Goal: Communication & Community: Answer question/provide support

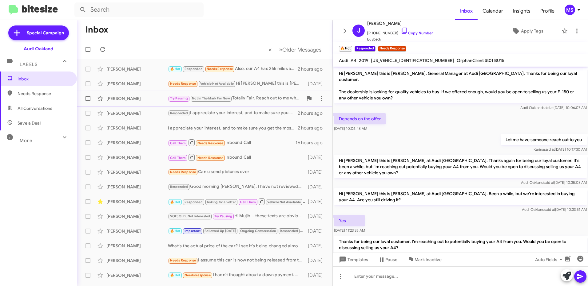
scroll to position [142, 0]
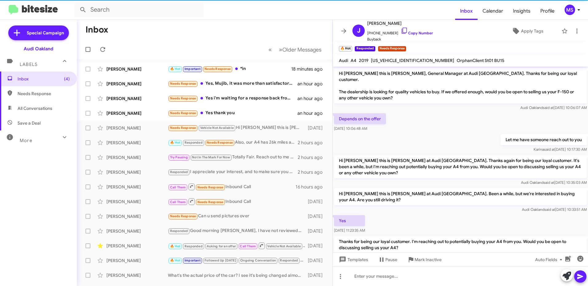
scroll to position [142, 0]
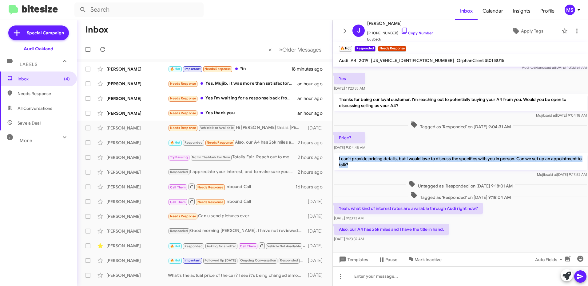
drag, startPoint x: 356, startPoint y: 153, endPoint x: 337, endPoint y: 148, distance: 19.1
click at [337, 153] on p "I can't provide pricing details, but I would love to discuss the specifics with…" at bounding box center [460, 161] width 253 height 17
copy p "I can't provide pricing details, but I would love to discuss the specifics with…"
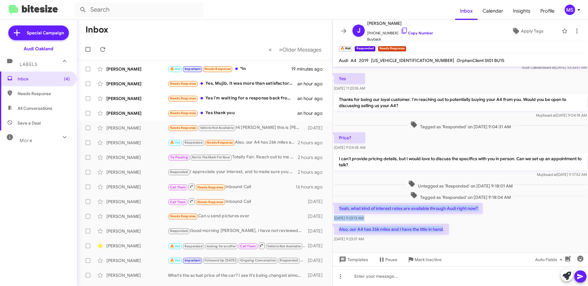
drag, startPoint x: 443, startPoint y: 218, endPoint x: 335, endPoint y: 195, distance: 110.5
click at [335, 195] on div "Hi [PERSON_NAME] this is [PERSON_NAME], General Manager at Audi [GEOGRAPHIC_DAT…" at bounding box center [459, 83] width 255 height 319
copy div "Yeah, what kind of interest rates are available through Audi right now? Aug 20,…"
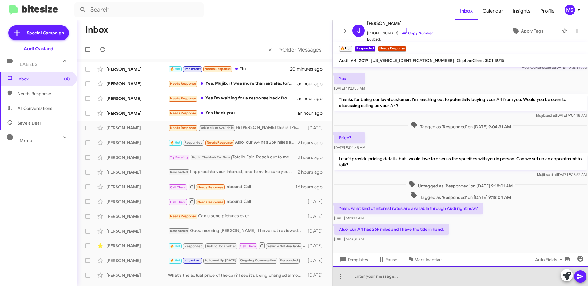
click at [382, 276] on div at bounding box center [459, 277] width 255 height 20
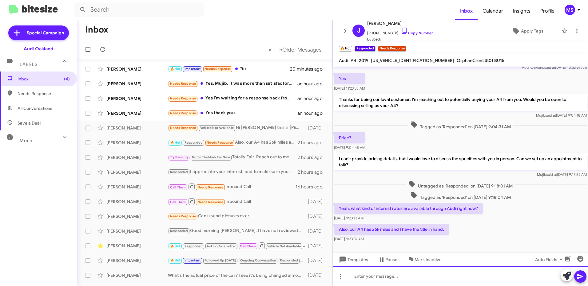
paste div
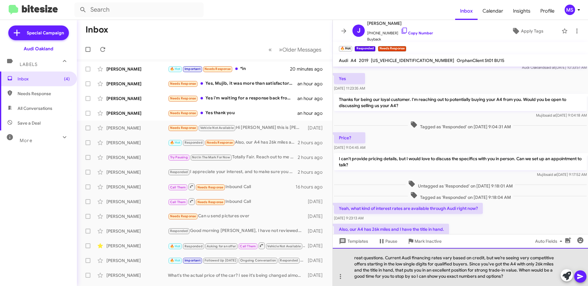
click at [352, 259] on div "reat questions. Current Audi financing rates vary based on credit, but we’re se…" at bounding box center [459, 267] width 255 height 38
click at [501, 271] on div "Great questions. Current Audi financing rates vary based on credit, but we’re s…" at bounding box center [459, 267] width 255 height 38
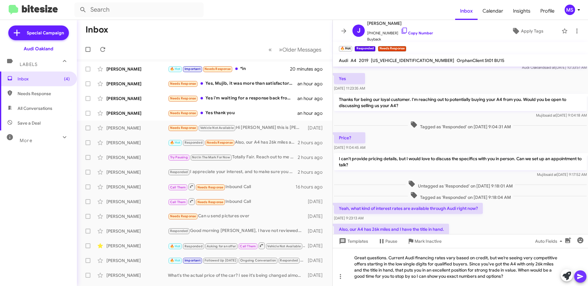
click at [578, 277] on icon at bounding box center [579, 276] width 7 height 7
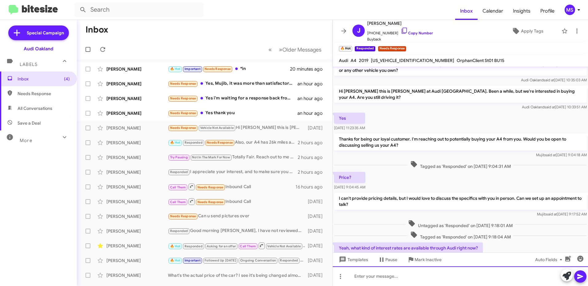
scroll to position [183, 0]
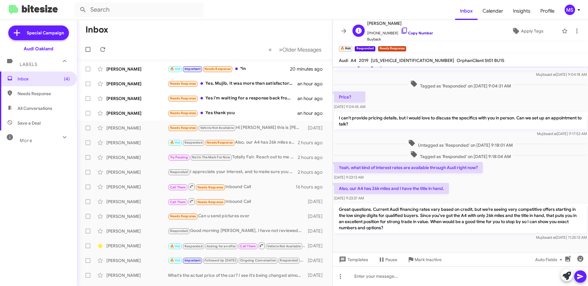
click at [418, 32] on link "Copy Number" at bounding box center [416, 33] width 32 height 5
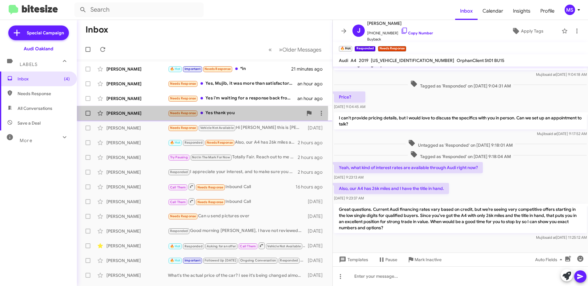
click at [143, 113] on div "Federico Nunez" at bounding box center [136, 113] width 61 height 6
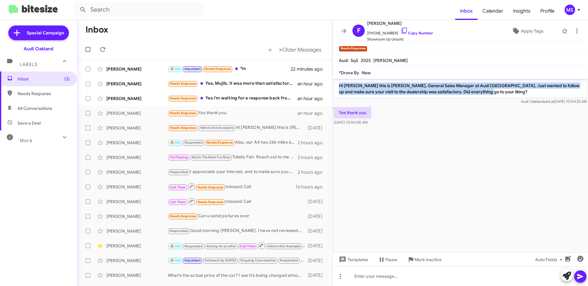
drag, startPoint x: 475, startPoint y: 92, endPoint x: 336, endPoint y: 86, distance: 138.7
click at [336, 86] on p "Hi Federico this is Mujib Syed, General Sales Manager at Audi Oakland. Just wan…" at bounding box center [460, 88] width 253 height 17
copy p "Hi Federico this is Mujib Syed, General Sales Manager at Audi Oakland. Just wan…"
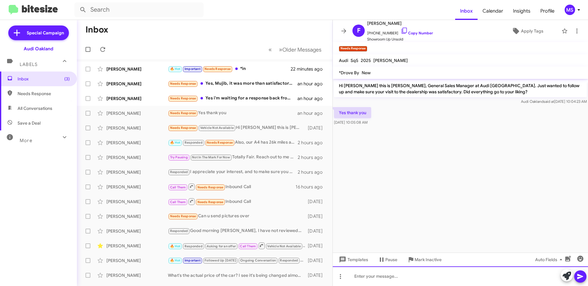
click at [386, 280] on div at bounding box center [459, 277] width 255 height 20
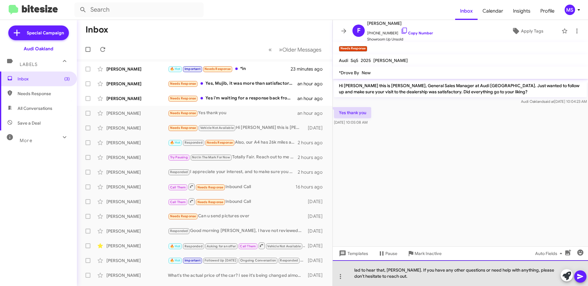
click at [354, 271] on div "lad to hear that, Federico. If you have any other questions or need help with a…" at bounding box center [459, 274] width 255 height 26
click at [415, 279] on div "Glad to hear that, Federico. If you have any other questions or need help with …" at bounding box center [459, 274] width 255 height 26
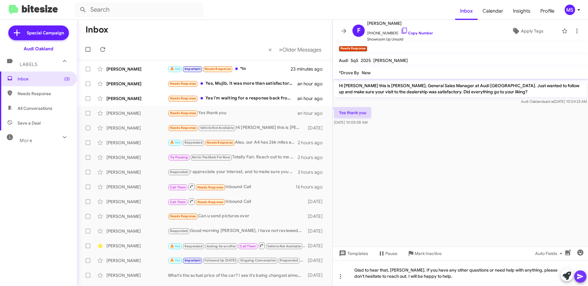
click at [580, 274] on icon at bounding box center [579, 276] width 7 height 7
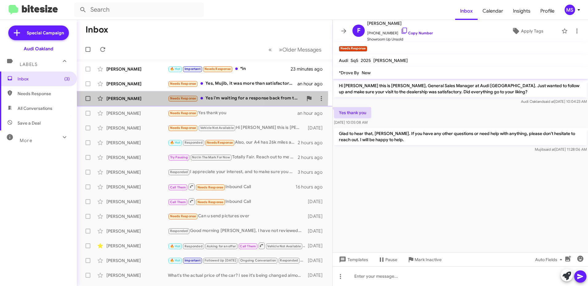
click at [140, 96] on div "Alicia Davis" at bounding box center [136, 99] width 61 height 6
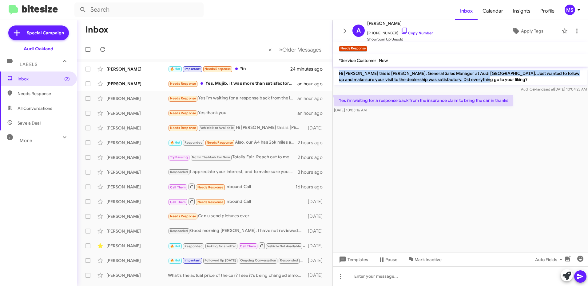
drag, startPoint x: 469, startPoint y: 80, endPoint x: 340, endPoint y: 73, distance: 129.9
click at [340, 73] on p "Hi Alicia this is Mujib Syed, General Sales Manager at Audi Oakland. Just wante…" at bounding box center [460, 76] width 253 height 17
copy p "Hi Alicia this is Mujib Syed, General Sales Manager at Audi Oakland. Just wante…"
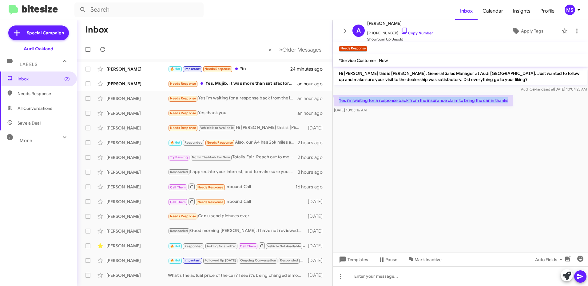
drag, startPoint x: 509, startPoint y: 102, endPoint x: 339, endPoint y: 101, distance: 169.9
click at [339, 101] on p "Yes i'm waiting for a response back from the insurance claim to bring the car i…" at bounding box center [423, 100] width 179 height 11
copy p "Yes i'm waiting for a response back from the insurance claim to bring the car i…"
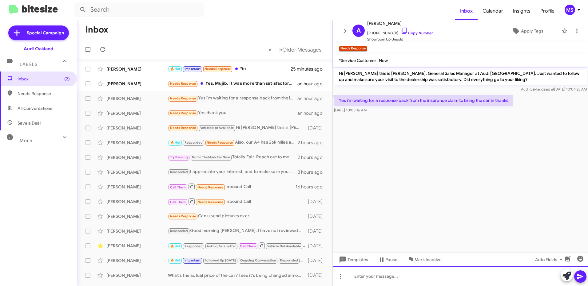
click at [417, 273] on div at bounding box center [459, 277] width 255 height 20
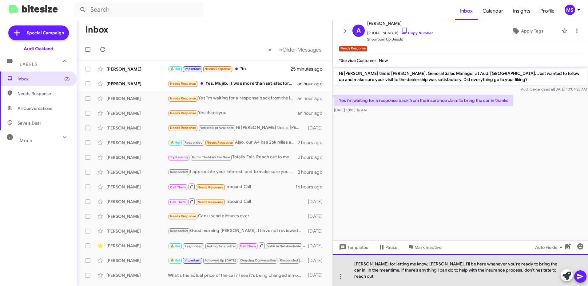
click at [355, 269] on div "hanks for letting me know, Alicia. I’ll be here whenever you’re ready to bring …" at bounding box center [459, 270] width 255 height 32
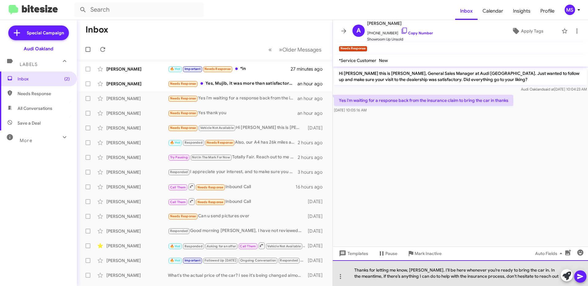
click at [499, 277] on div "Thanks for letting me know, Alicia. I’ll be here whenever you’re ready to bring…" at bounding box center [459, 274] width 255 height 26
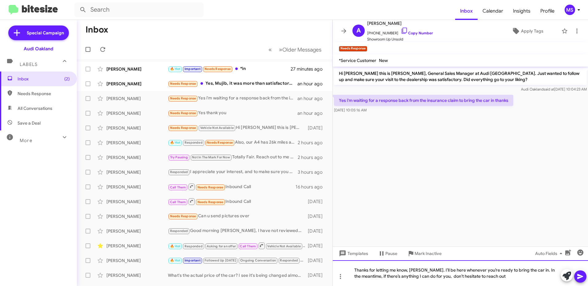
click at [506, 276] on div "Thanks for letting me know, Alicia. I’ll be here whenever you’re ready to bring…" at bounding box center [459, 274] width 255 height 26
click at [580, 277] on icon at bounding box center [580, 276] width 6 height 5
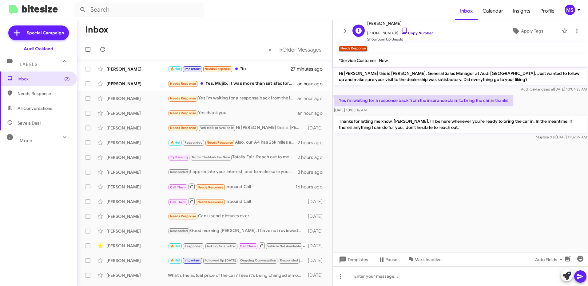
click at [417, 32] on link "Copy Number" at bounding box center [416, 33] width 32 height 5
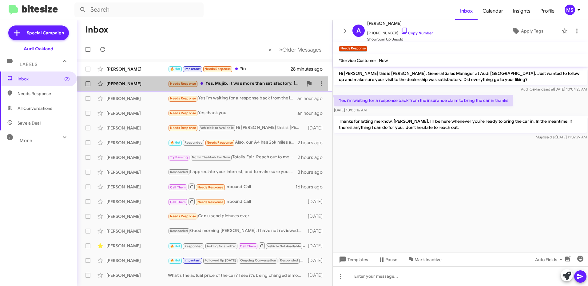
click at [153, 83] on div "Sally Power" at bounding box center [136, 84] width 61 height 6
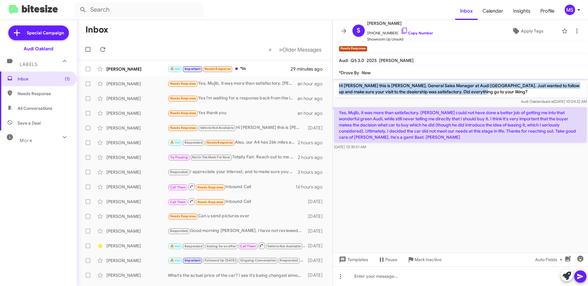
drag, startPoint x: 468, startPoint y: 91, endPoint x: 334, endPoint y: 81, distance: 133.8
click at [334, 81] on p "Hi Sally this is Mujib Syed, General Sales Manager at Audi Oakland. Just wanted…" at bounding box center [460, 88] width 253 height 17
copy p "Hi Sally this is Mujib Syed, General Sales Manager at Audi Oakland. Just wanted…"
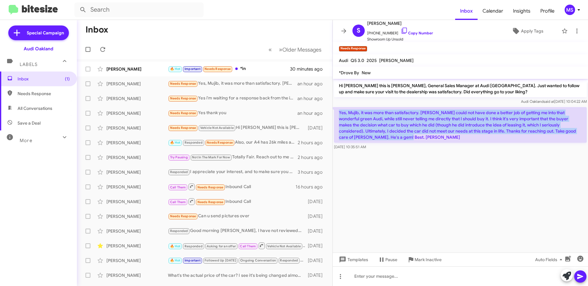
drag, startPoint x: 368, startPoint y: 137, endPoint x: 338, endPoint y: 114, distance: 37.5
click at [338, 114] on p "Yes, Mujib, it was more than satisfactory. Wilson could not have done a better …" at bounding box center [460, 125] width 253 height 36
copy p "Yes, Mujib, it was more than satisfactory. Wilson could not have done a better …"
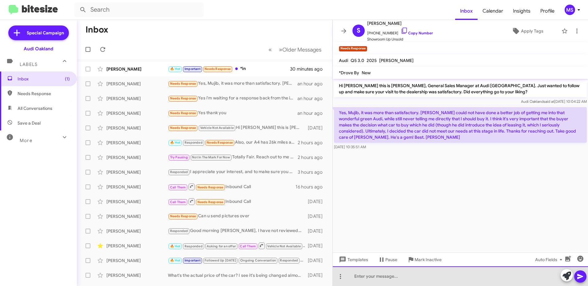
click at [420, 269] on div at bounding box center [459, 277] width 255 height 20
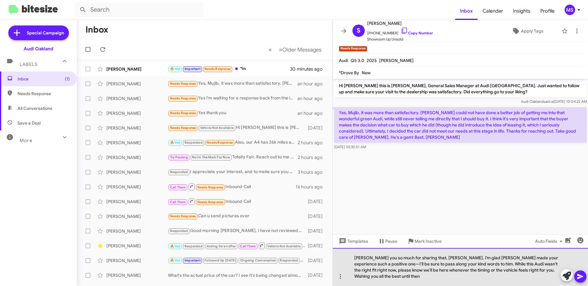
click at [355, 264] on div "hank you so much for sharing that, Sally. I’m glad Wilson made your experience …" at bounding box center [459, 267] width 255 height 38
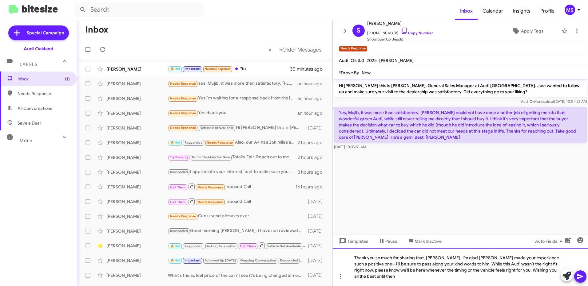
click at [554, 262] on div "Thank you so much for sharing that, Sally. I’m glad Wilson made your experience…" at bounding box center [459, 267] width 255 height 38
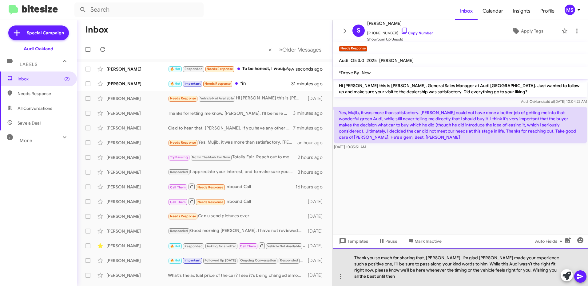
click at [554, 278] on div "Thank you so much for sharing that, Sally. I’m glad Wilson made your experience…" at bounding box center [459, 267] width 255 height 38
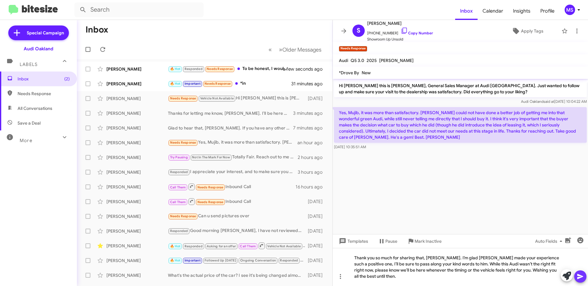
click at [580, 276] on icon at bounding box center [580, 276] width 6 height 5
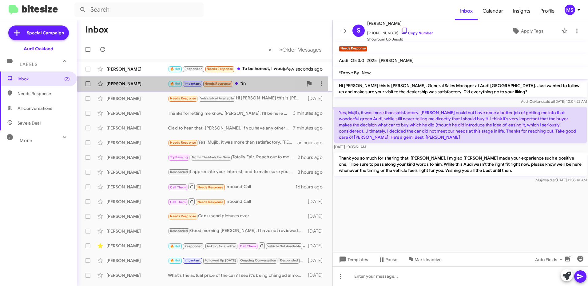
click at [155, 81] on div "Alexander Barake" at bounding box center [136, 84] width 61 height 6
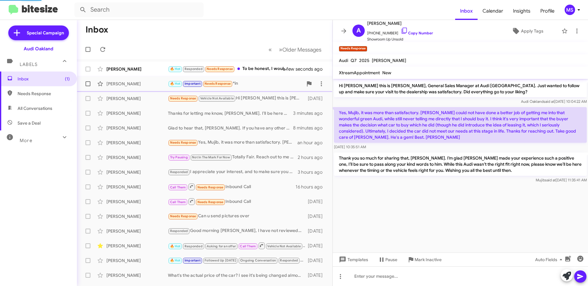
scroll to position [374, 0]
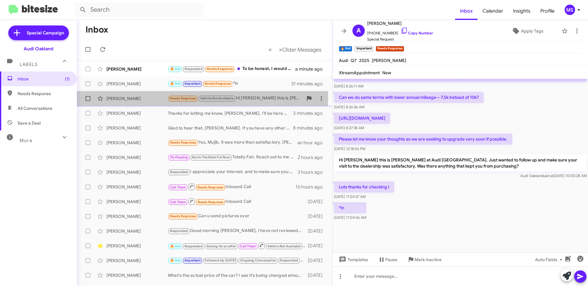
click at [149, 96] on div "[PERSON_NAME]" at bounding box center [136, 99] width 61 height 6
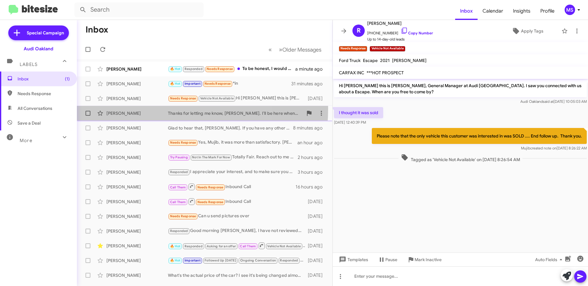
click at [144, 109] on div "Alicia Davis Thanks for letting me know, Alicia. I’ll be here whenever you’re r…" at bounding box center [205, 113] width 246 height 12
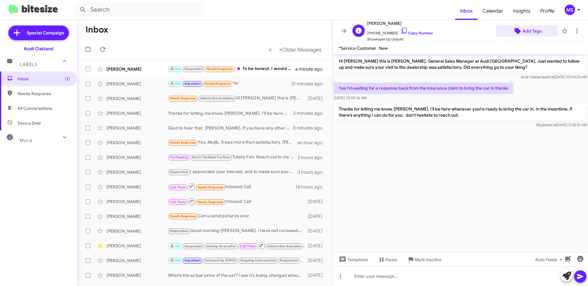
click at [522, 30] on span "Add Tags" at bounding box center [531, 31] width 19 height 11
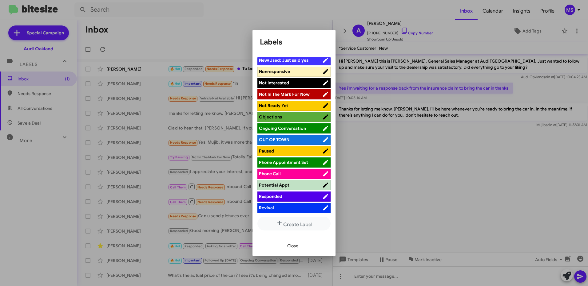
scroll to position [277, 0]
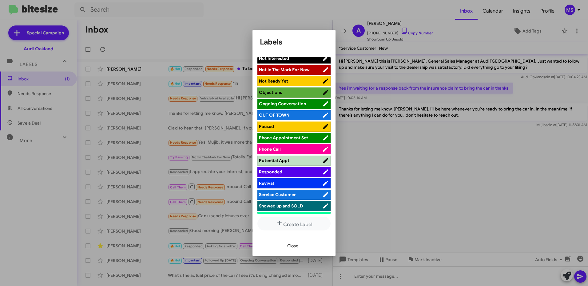
click at [295, 169] on span "Responded" at bounding box center [290, 172] width 63 height 6
click at [293, 245] on span "Close" at bounding box center [292, 246] width 11 height 11
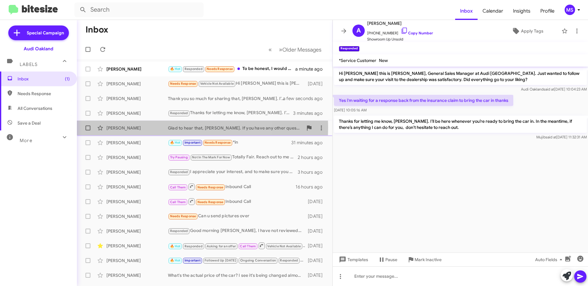
click at [143, 128] on div "Federico Nunez" at bounding box center [136, 128] width 61 height 6
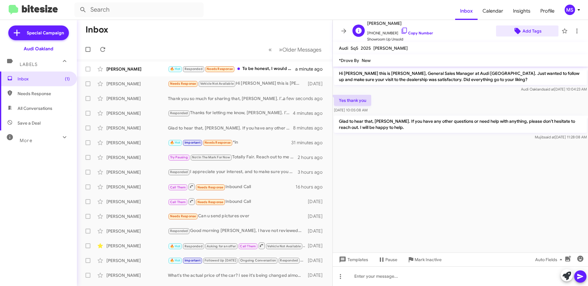
click at [529, 31] on span "Add Tags" at bounding box center [531, 31] width 19 height 11
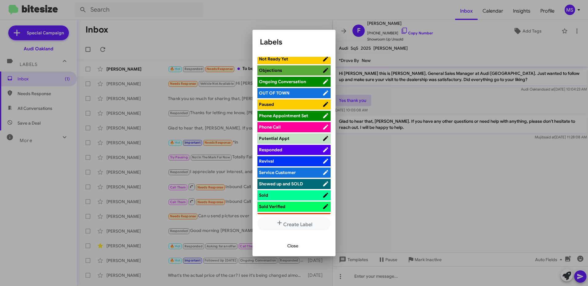
scroll to position [307, 0]
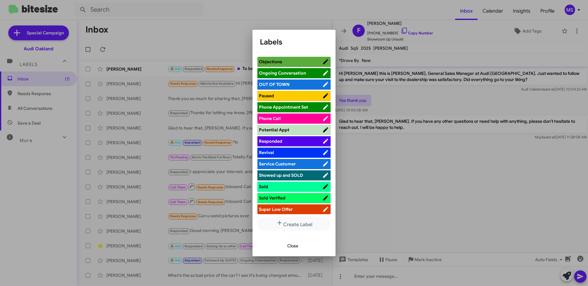
click at [298, 139] on span "Responded" at bounding box center [290, 141] width 63 height 6
click at [289, 246] on span "Close" at bounding box center [292, 246] width 11 height 11
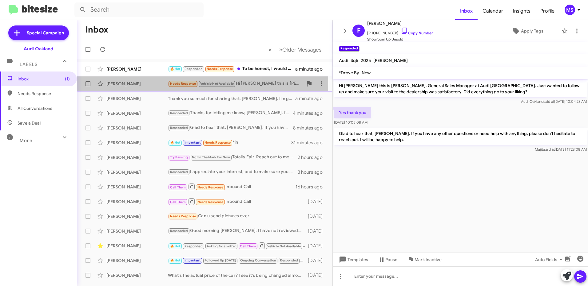
click at [139, 83] on div "[PERSON_NAME]" at bounding box center [136, 84] width 61 height 6
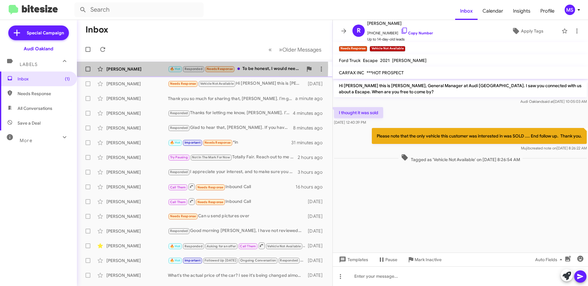
click at [147, 67] on div "[PERSON_NAME]" at bounding box center [136, 69] width 61 height 6
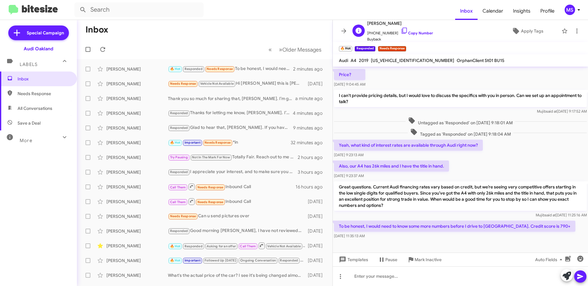
click at [415, 29] on span "+19253371636 Copy Number" at bounding box center [400, 31] width 66 height 9
click at [414, 31] on link "Copy Number" at bounding box center [416, 33] width 32 height 5
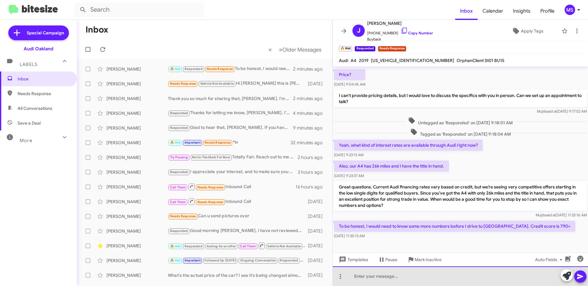
click at [420, 274] on div at bounding box center [459, 277] width 255 height 20
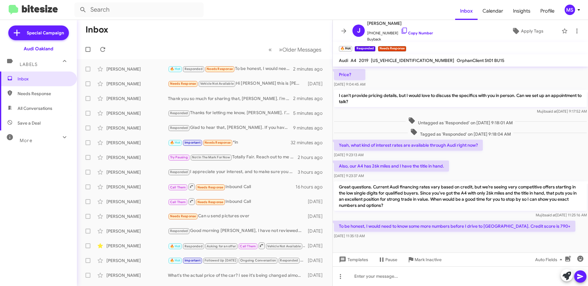
drag, startPoint x: 383, startPoint y: 195, endPoint x: 335, endPoint y: 175, distance: 51.6
click at [335, 182] on p "Great questions. Current Audi financing rates vary based on credit, but we’re s…" at bounding box center [460, 196] width 253 height 29
copy p "Great questions. Current Audi financing rates vary based on credit, but we’re s…"
drag, startPoint x: 545, startPoint y: 213, endPoint x: 334, endPoint y: 214, distance: 210.5
click at [334, 221] on p "To be honest, I would need to know some more numbers before I drive to Oakland.…" at bounding box center [454, 226] width 241 height 11
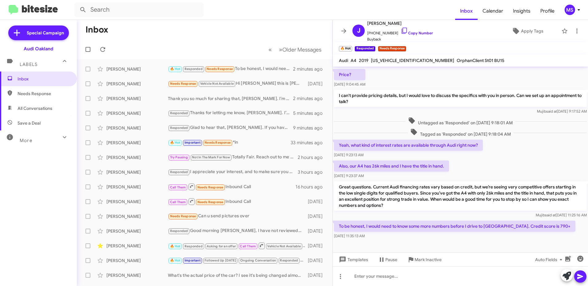
copy p "To be honest, I would need to know some more numbers before I drive to Oakland.…"
click at [505, 233] on div "Aug 20, 2025, 11:35:13 AM" at bounding box center [454, 236] width 241 height 6
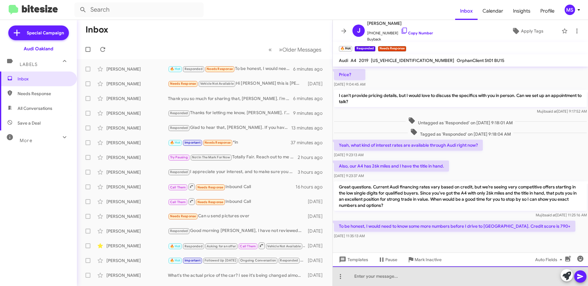
click at [435, 277] on div at bounding box center [459, 277] width 255 height 20
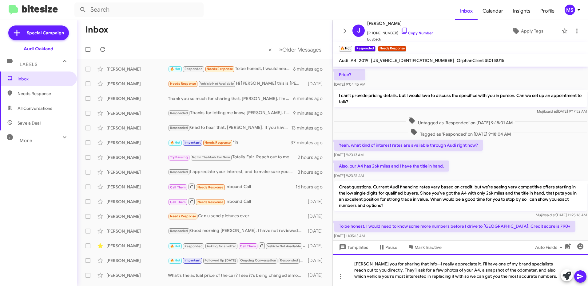
click at [352, 264] on div "hank you for sharing that info—I really appreciate it. I’ll have one of my bran…" at bounding box center [459, 270] width 255 height 32
click at [417, 263] on div "Thank you for sharing that info—I really appreciate it. I’ll have one of my bra…" at bounding box center [459, 270] width 255 height 32
click at [545, 278] on div "Thank you for sharing that info, I really appreciate it. I’ll have one of my br…" at bounding box center [459, 270] width 255 height 32
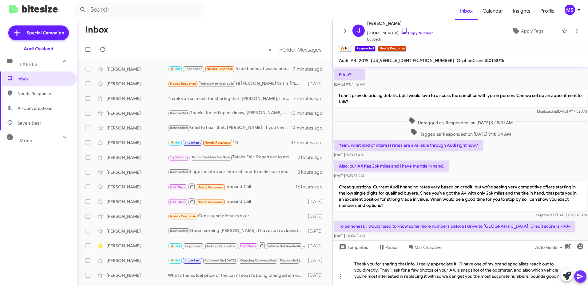
click at [579, 276] on icon at bounding box center [580, 276] width 6 height 5
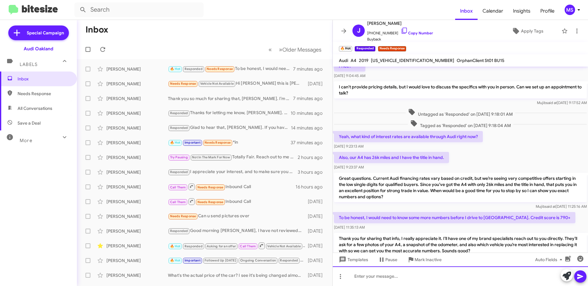
scroll to position [240, 0]
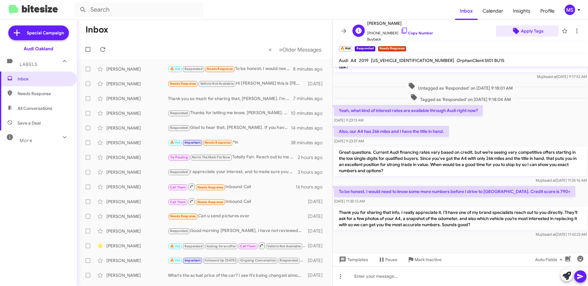
click at [531, 32] on span "Apply Tags" at bounding box center [532, 31] width 22 height 11
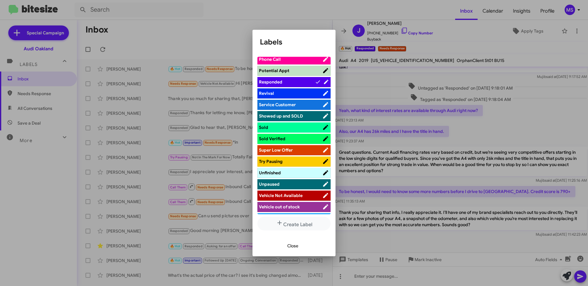
scroll to position [369, 0]
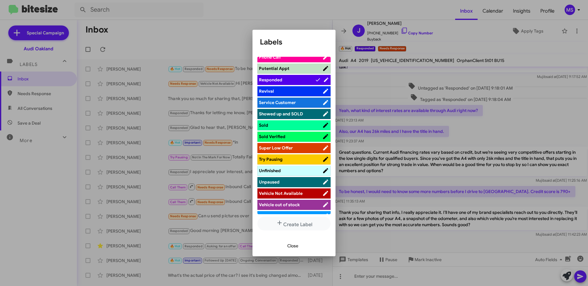
click at [298, 90] on span "Revival" at bounding box center [290, 91] width 63 height 6
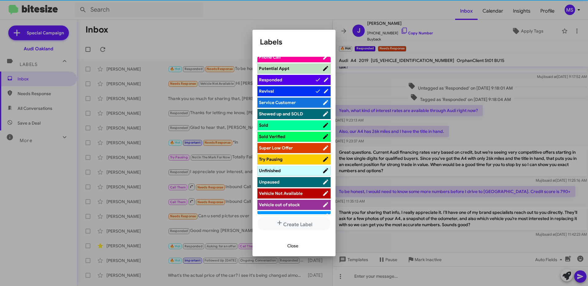
click at [297, 78] on span "Responded" at bounding box center [287, 80] width 56 height 6
click at [305, 93] on span "Revival" at bounding box center [287, 91] width 56 height 6
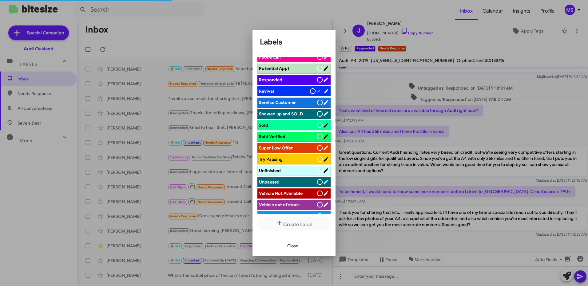
click at [302, 79] on span "Responded" at bounding box center [288, 80] width 58 height 6
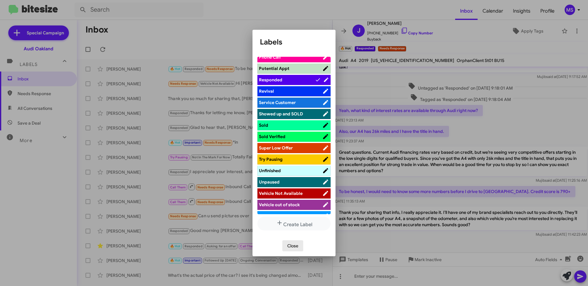
click at [294, 244] on span "Close" at bounding box center [292, 246] width 11 height 11
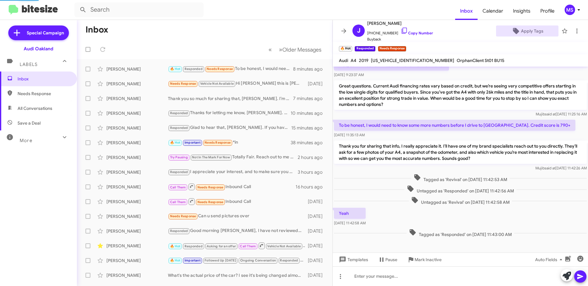
scroll to position [251, 0]
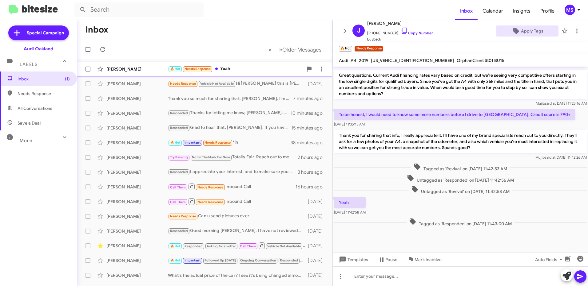
click at [149, 67] on div "[PERSON_NAME]" at bounding box center [136, 69] width 61 height 6
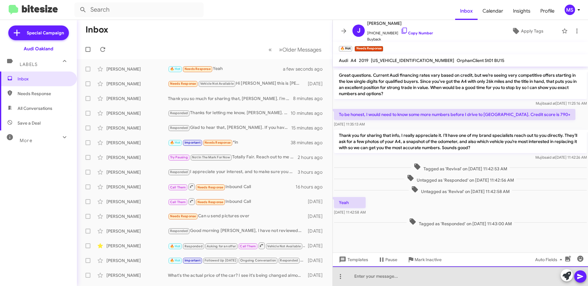
click at [396, 278] on div at bounding box center [459, 277] width 255 height 20
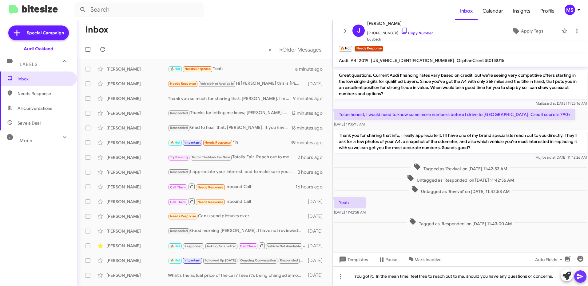
click at [578, 279] on icon at bounding box center [580, 276] width 6 height 5
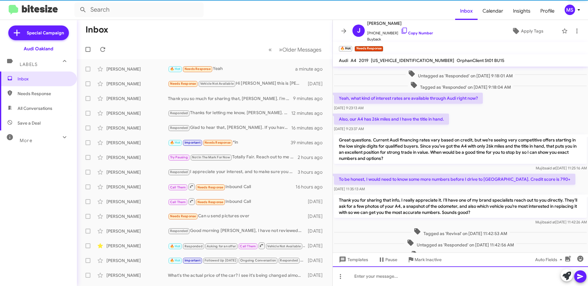
scroll to position [0, 0]
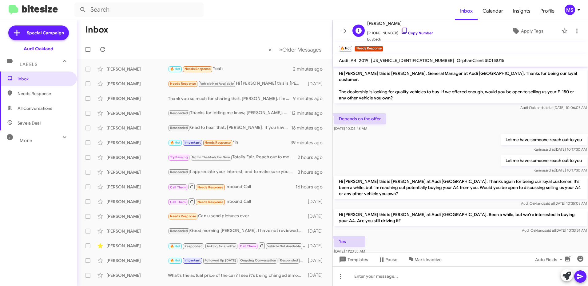
click at [416, 33] on link "Copy Number" at bounding box center [416, 33] width 32 height 5
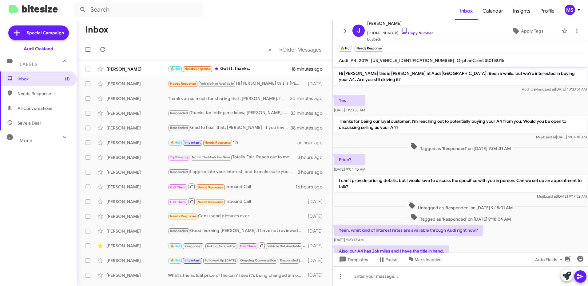
scroll to position [239, 0]
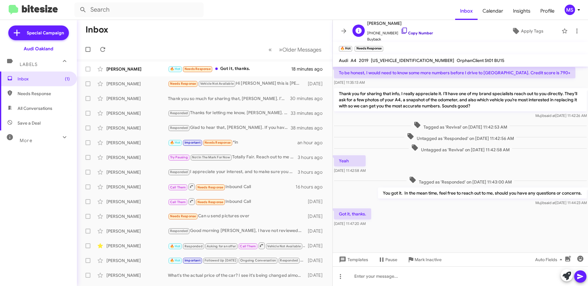
click at [416, 33] on link "Copy Number" at bounding box center [416, 33] width 32 height 5
click at [148, 68] on div "[PERSON_NAME]" at bounding box center [136, 69] width 61 height 6
drag, startPoint x: 417, startPoint y: 61, endPoint x: 371, endPoint y: 63, distance: 46.5
click at [371, 63] on div "[US_VEHICLE_IDENTIFICATION_NUMBER]" at bounding box center [412, 60] width 86 height 7
copy span "[US_VEHICLE_IDENTIFICATION_NUMBER]"
